Goal: Task Accomplishment & Management: Manage account settings

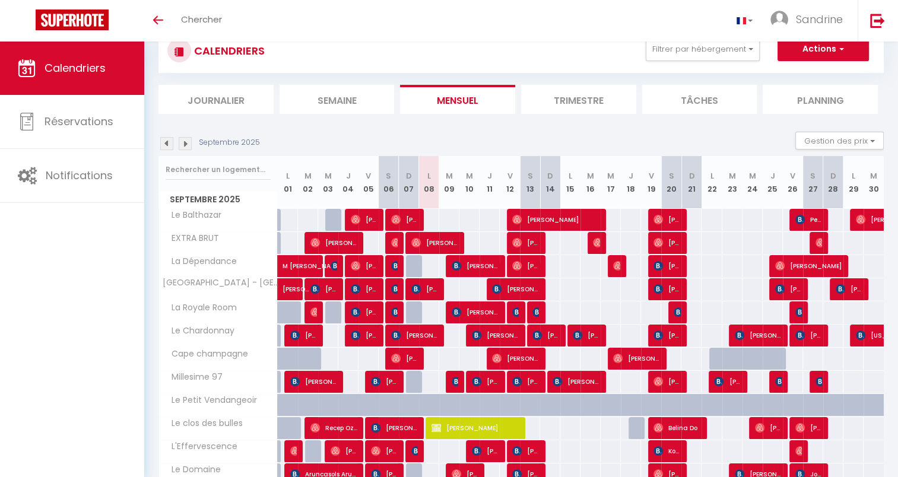
scroll to position [59, 0]
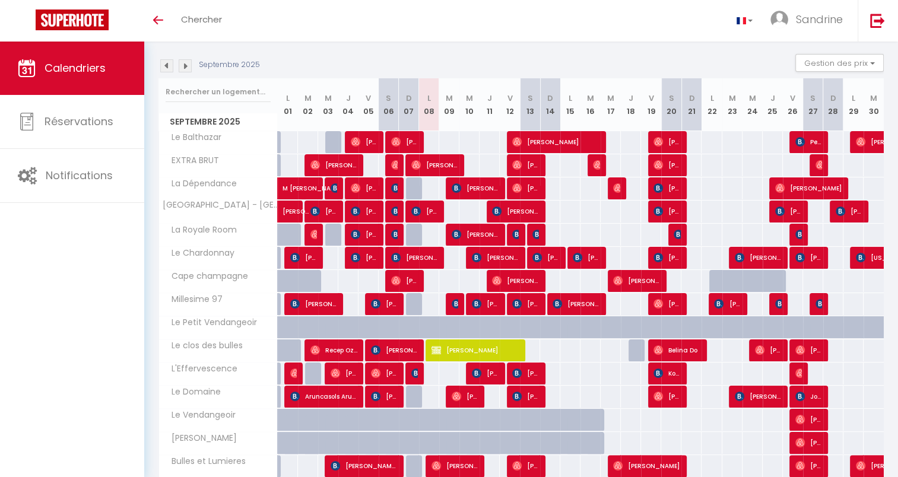
scroll to position [187, 0]
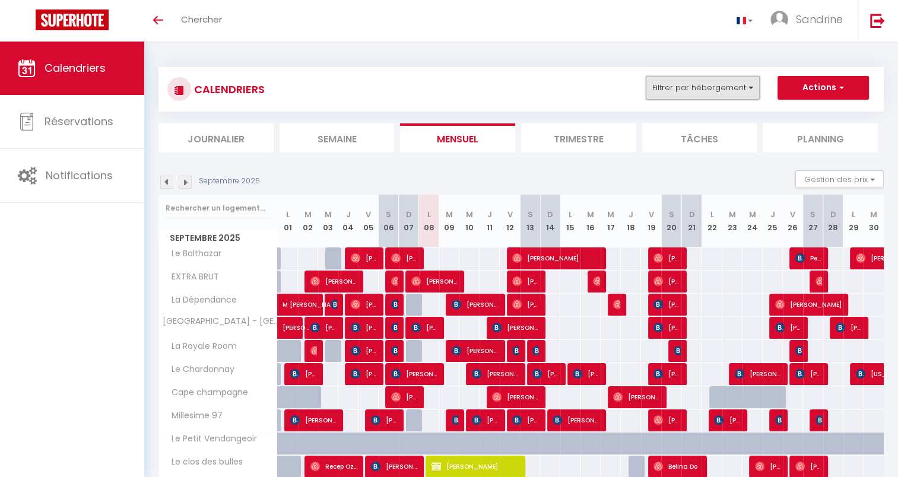
click at [749, 83] on button "Filtrer par hébergement" at bounding box center [703, 88] width 114 height 24
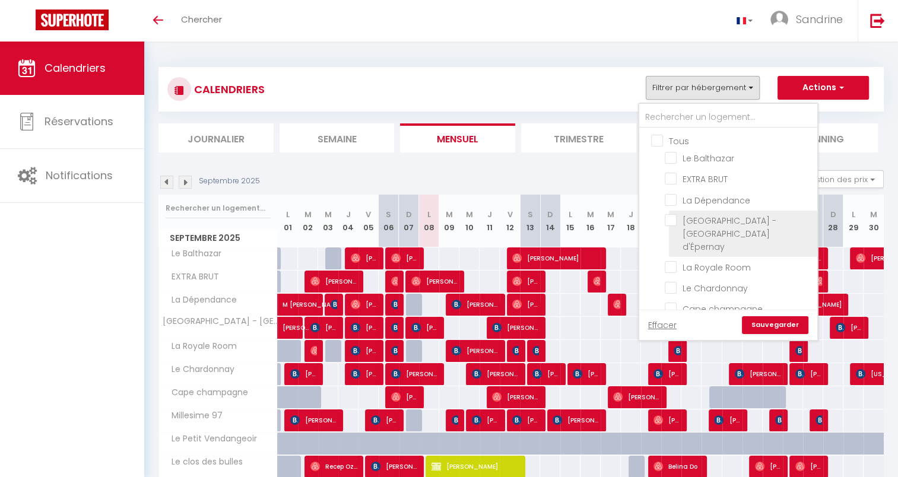
click at [670, 216] on input "[GEOGRAPHIC_DATA] - [GEOGRAPHIC_DATA] d'Épernay" at bounding box center [739, 220] width 148 height 12
checkbox input "true"
checkbox input "false"
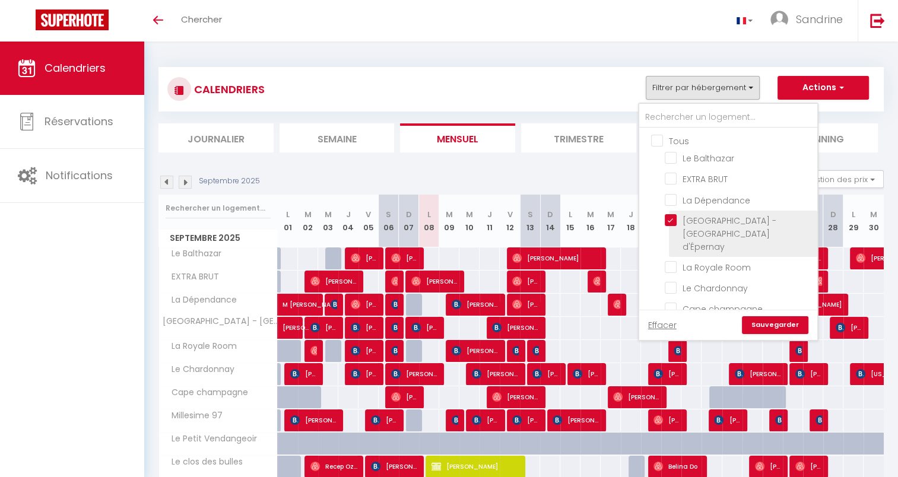
checkbox input "false"
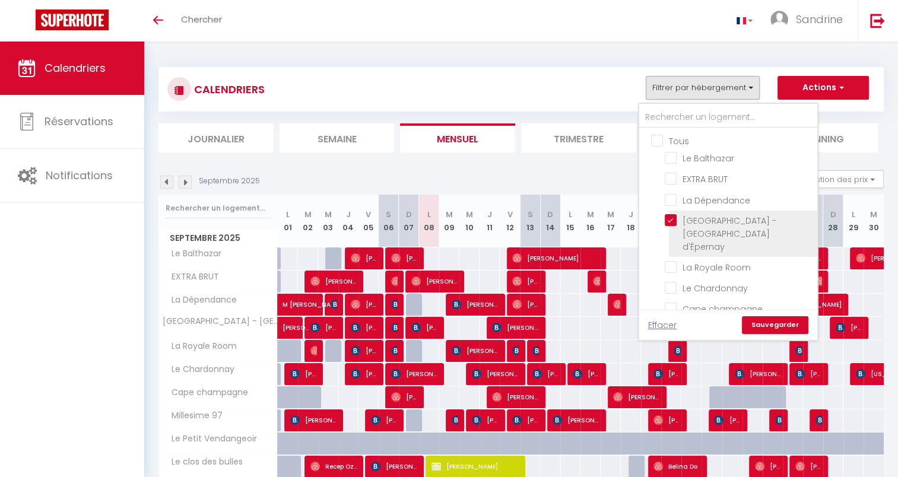
checkbox input "false"
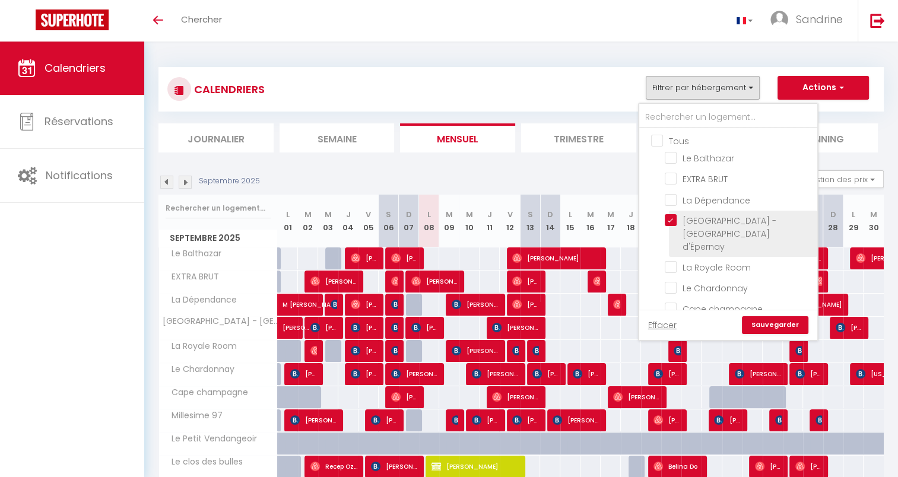
checkbox input "false"
click at [779, 323] on link "Sauvegarder" at bounding box center [775, 325] width 66 height 18
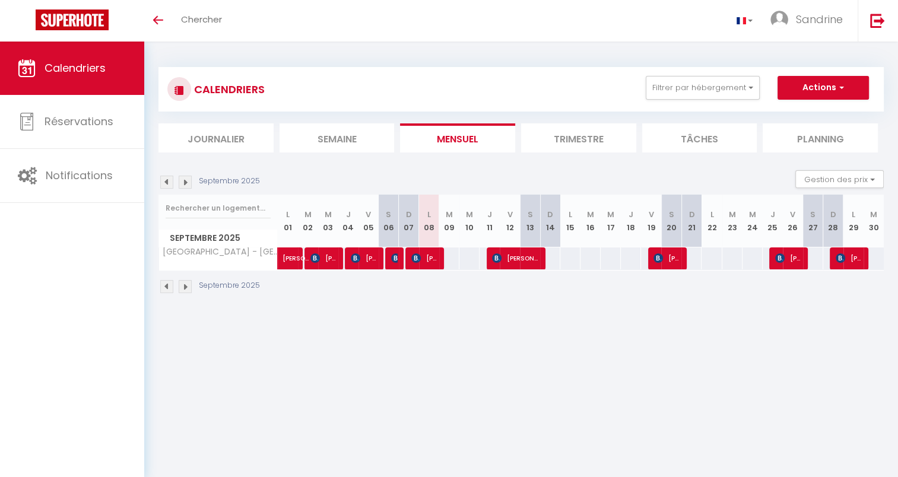
click at [186, 183] on img at bounding box center [185, 182] width 13 height 13
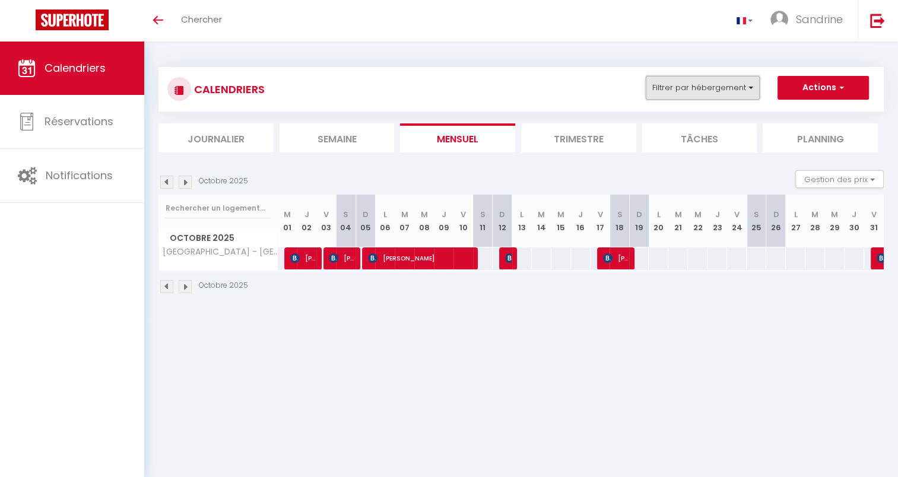
click at [751, 85] on button "Filtrer par hébergement" at bounding box center [703, 88] width 114 height 24
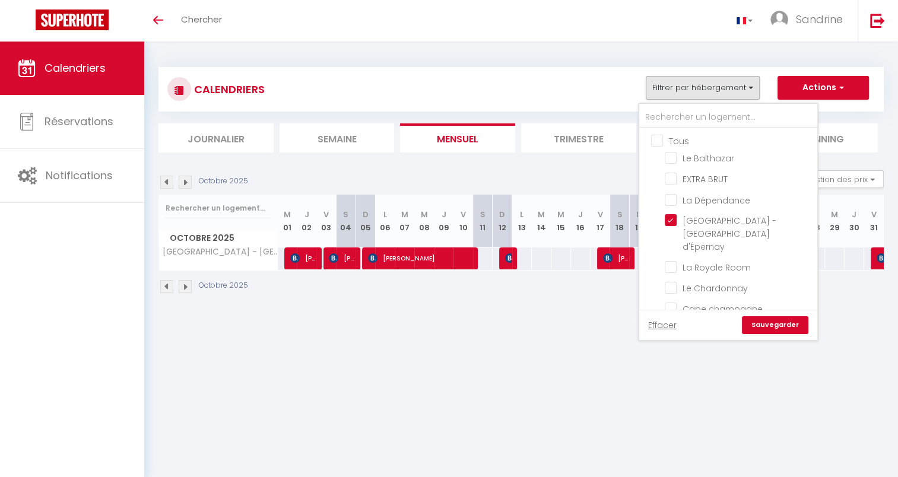
click at [660, 144] on input "Tous" at bounding box center [740, 140] width 178 height 12
checkbox input "true"
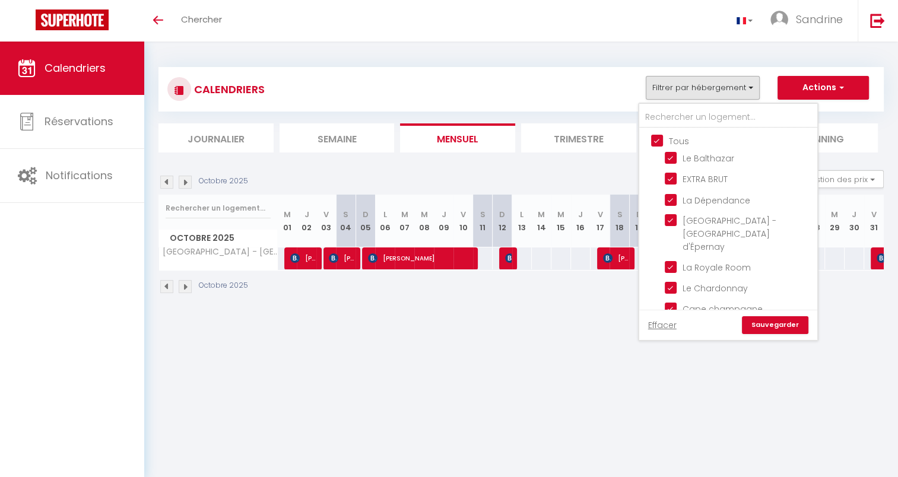
checkbox input "true"
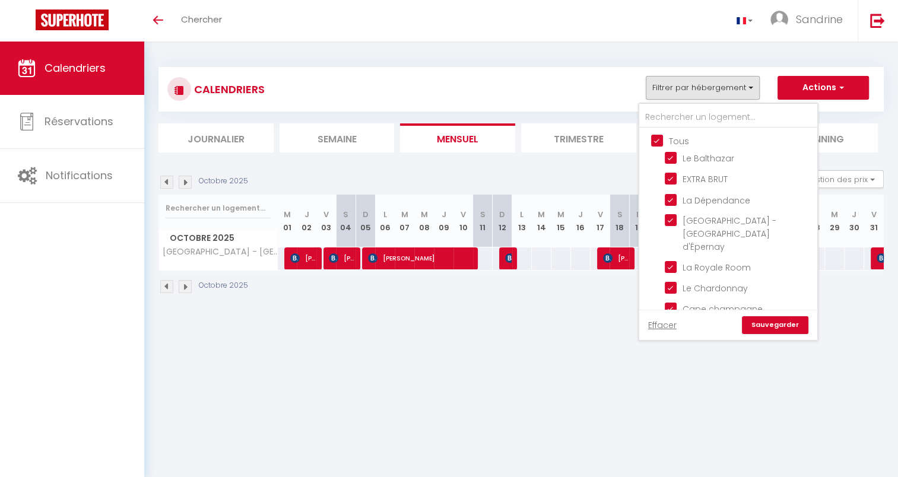
checkbox input "true"
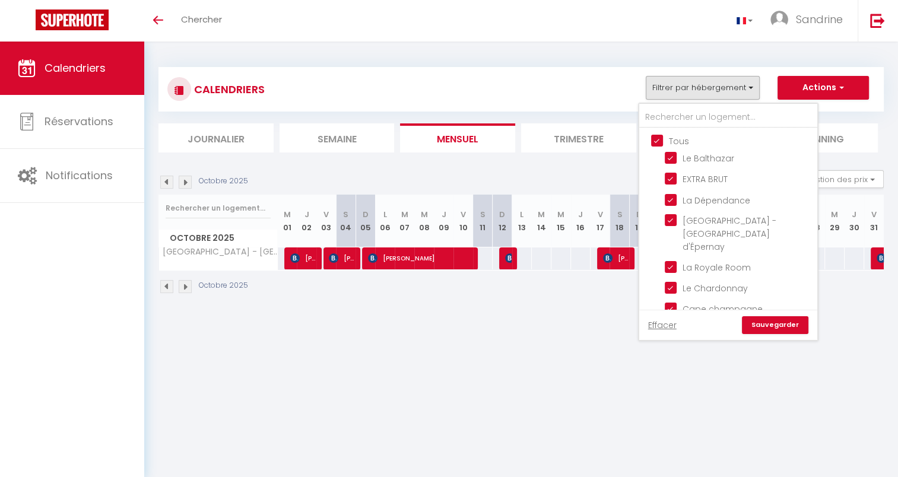
checkbox input "true"
click at [796, 325] on link "Sauvegarder" at bounding box center [775, 325] width 66 height 18
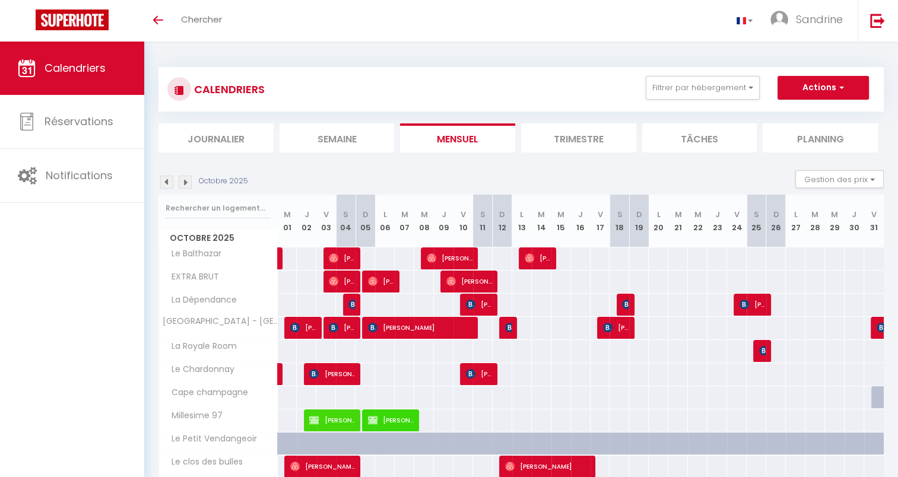
click at [186, 180] on img at bounding box center [185, 182] width 13 height 13
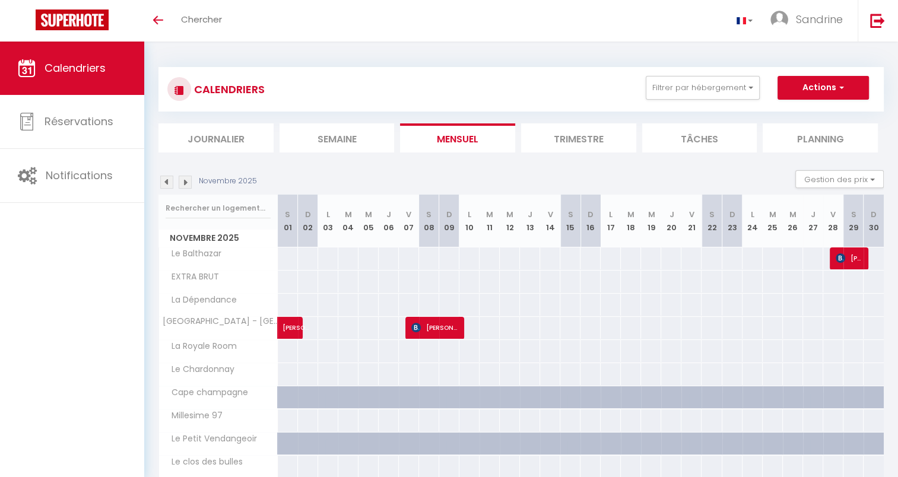
click at [162, 180] on img at bounding box center [166, 182] width 13 height 13
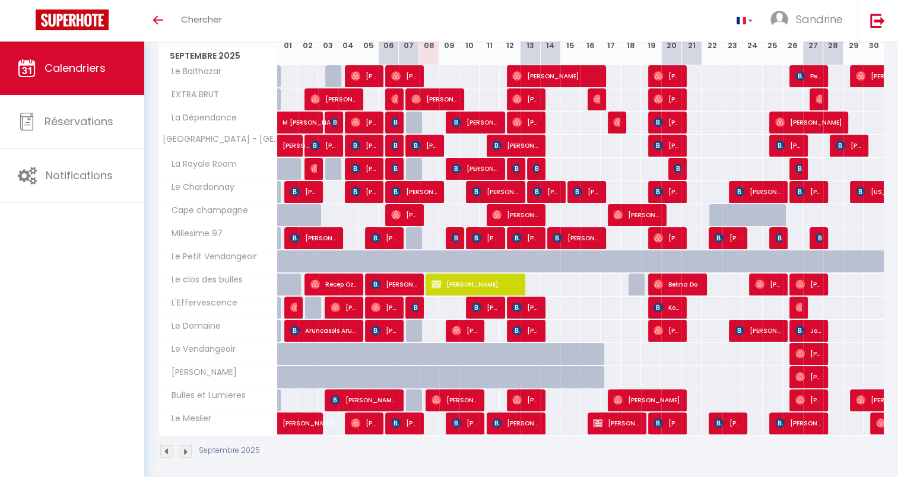
scroll to position [187, 0]
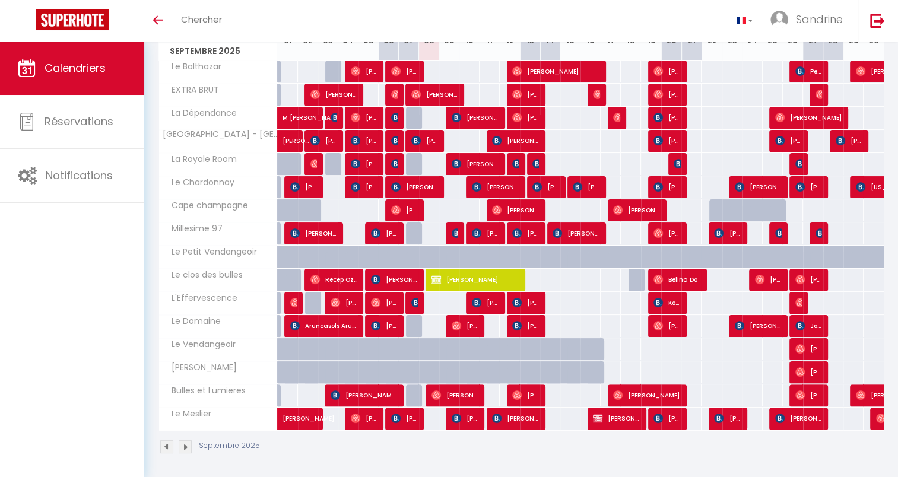
click at [180, 441] on img at bounding box center [185, 446] width 13 height 13
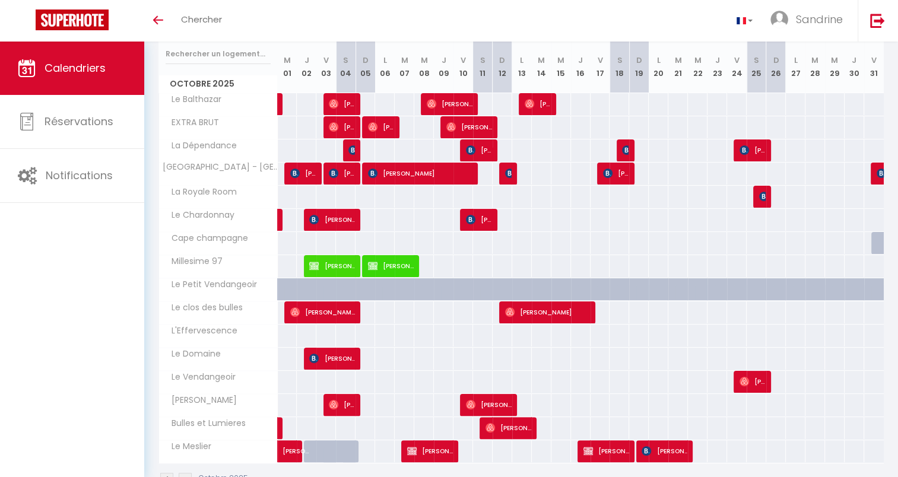
scroll to position [128, 0]
